Goal: Check status: Check status

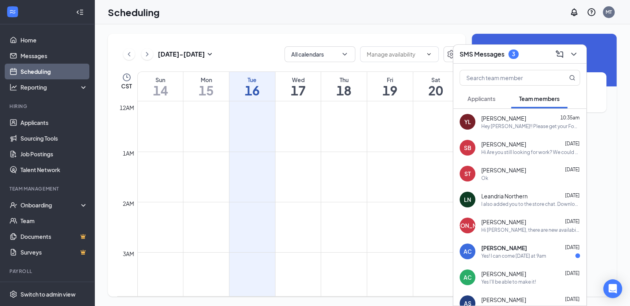
scroll to position [387, 0]
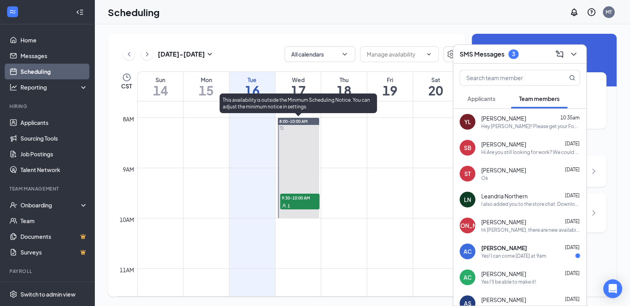
click at [303, 202] on div "1" at bounding box center [299, 206] width 39 height 8
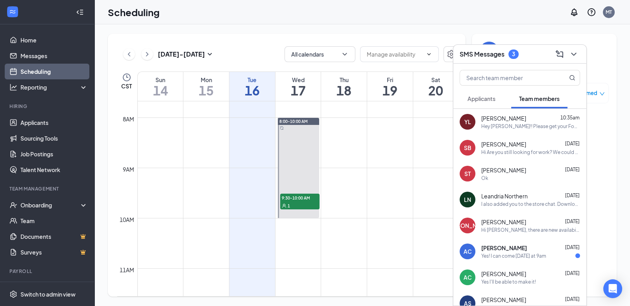
click at [403, 25] on div "[DATE] - [DATE] All calendars CST Sun 14 Mon 15 Tue 16 Wed 17 Thu 18 Fri 19 Sat…" at bounding box center [361, 165] width 535 height 282
click at [577, 53] on icon "ChevronDown" at bounding box center [573, 54] width 9 height 9
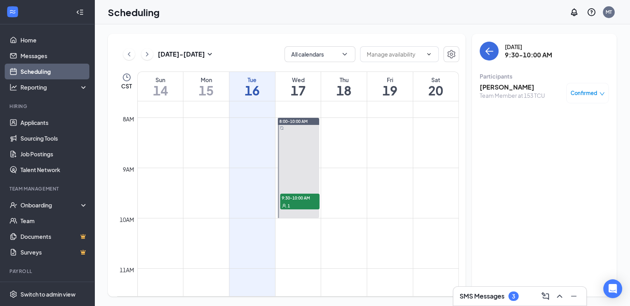
click at [512, 95] on div "Team Member at 153 TCU" at bounding box center [511, 96] width 65 height 8
click at [576, 95] on span "Confirmed" at bounding box center [583, 93] width 27 height 8
click at [531, 89] on h3 "[PERSON_NAME]" at bounding box center [511, 87] width 65 height 9
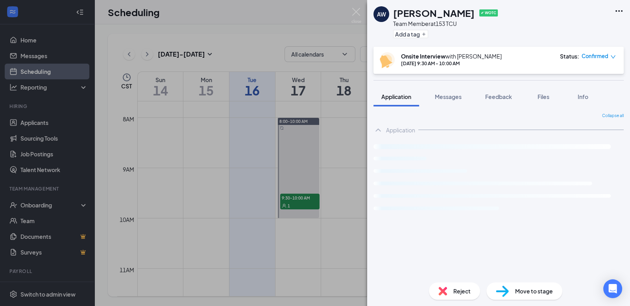
click at [335, 146] on div "AW [PERSON_NAME] ✔ WOTC Team Member at 153 TCU Add a tag Onsite Interview with …" at bounding box center [315, 153] width 630 height 306
